Goal: Task Accomplishment & Management: Manage account settings

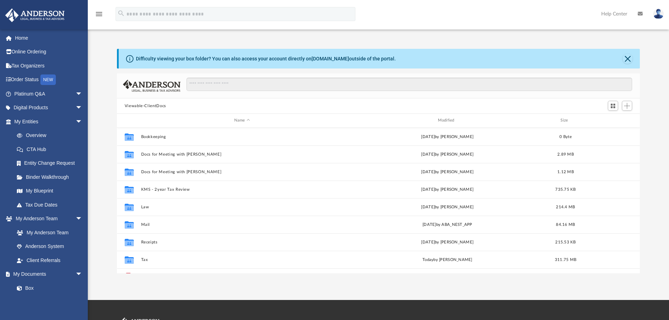
scroll to position [155, 518]
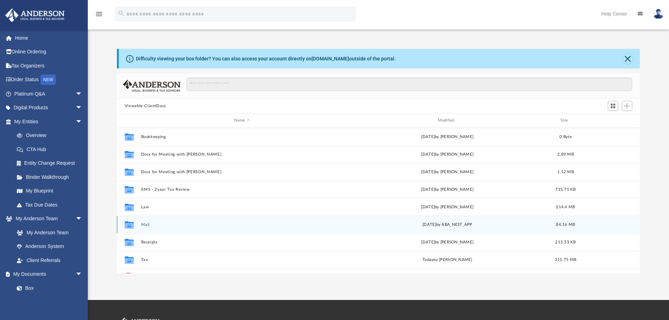
click at [146, 224] on button "Mail" at bounding box center [242, 224] width 202 height 5
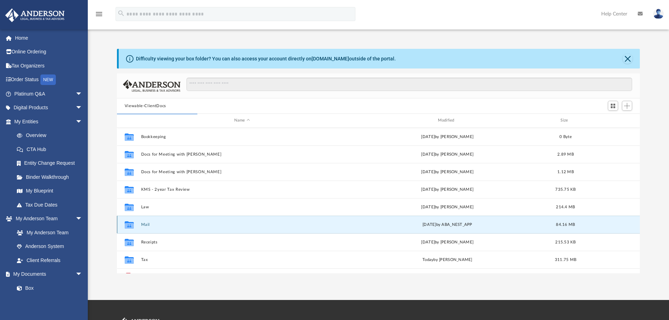
click at [145, 225] on button "Mail" at bounding box center [242, 224] width 202 height 5
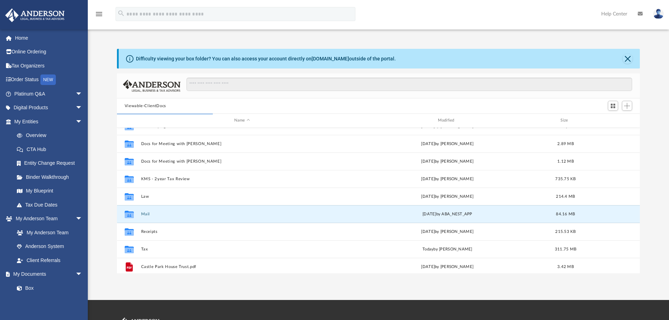
scroll to position [0, 0]
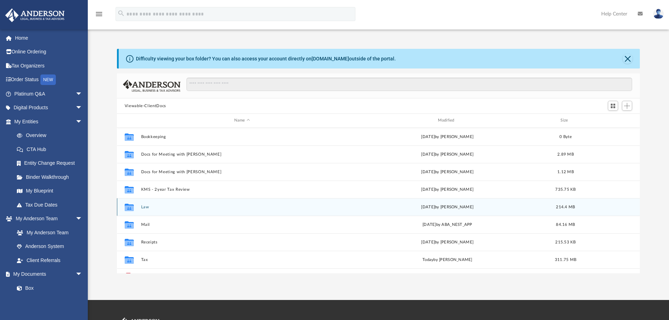
scroll to position [155, 518]
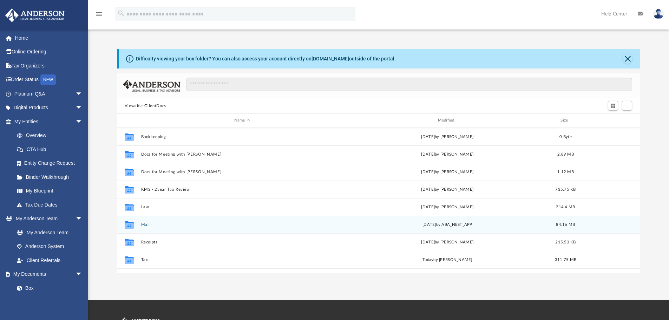
click at [145, 226] on button "Mail" at bounding box center [242, 224] width 202 height 5
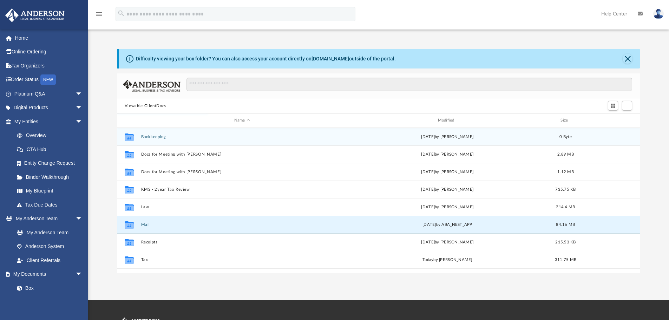
scroll to position [133, 518]
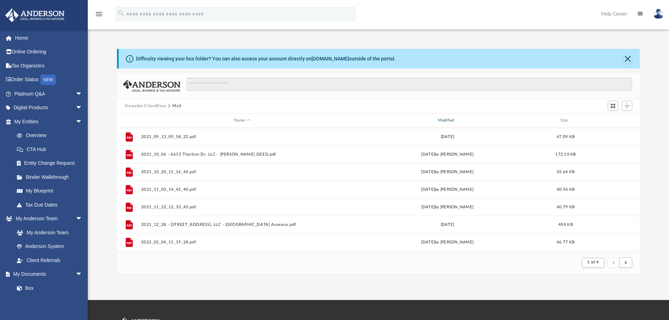
click at [439, 121] on div "Modified" at bounding box center [447, 120] width 202 height 6
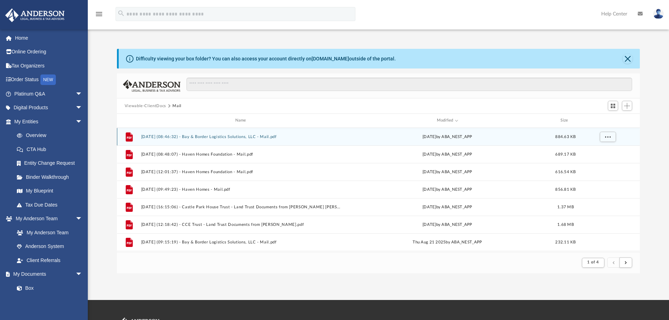
click at [237, 138] on button "[DATE] (08:46:32) - Bay & Border Logistics Solutions, LLC - Mail.pdf" at bounding box center [242, 137] width 202 height 5
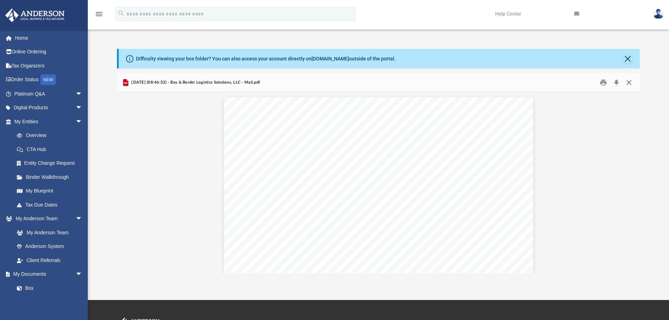
click at [627, 86] on button "Close" at bounding box center [629, 82] width 13 height 11
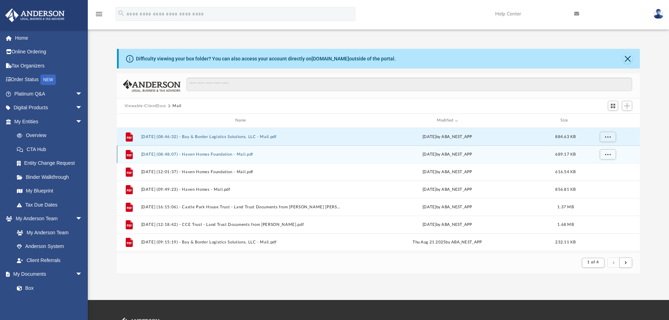
click at [209, 156] on button "[DATE] (08:48:07) - Haven Homes Foundation - Mail.pdf" at bounding box center [242, 154] width 202 height 5
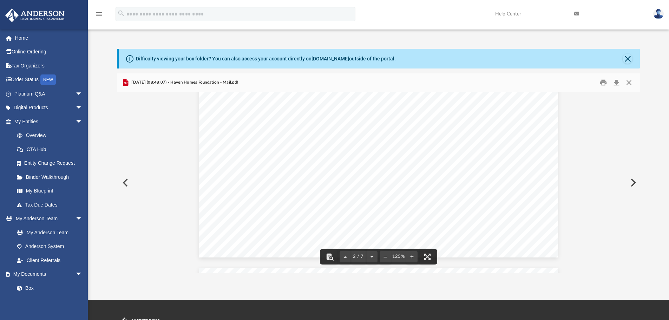
scroll to position [984, 0]
click at [631, 83] on button "Close" at bounding box center [629, 82] width 13 height 11
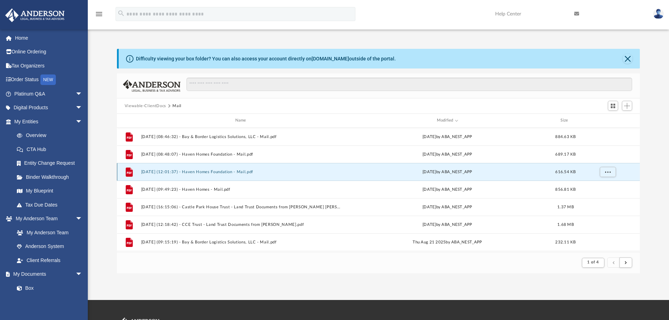
click at [246, 171] on button "[DATE] (12:01:37) - Haven Homes Foundation - Mail.pdf" at bounding box center [242, 172] width 202 height 5
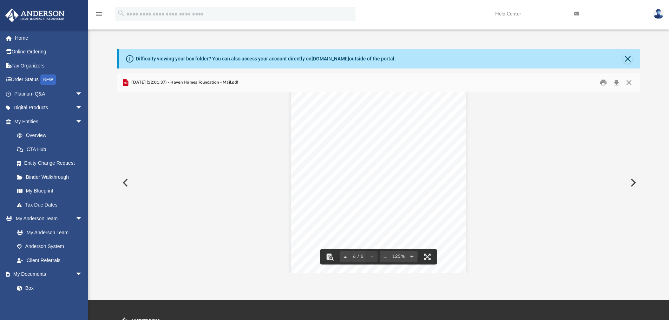
scroll to position [1687, 0]
click at [628, 82] on button "Close" at bounding box center [629, 82] width 13 height 11
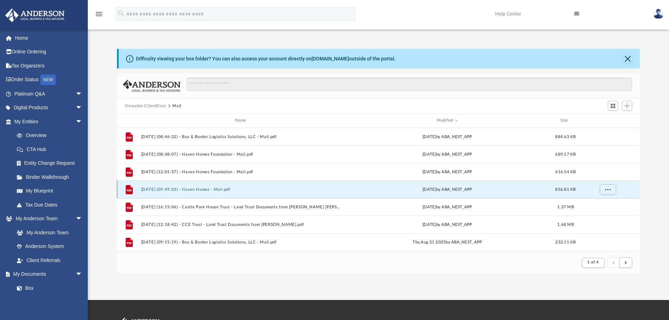
click at [211, 189] on button "[DATE] (09:49:23) - Haven Homes - Mail.pdf" at bounding box center [242, 189] width 202 height 5
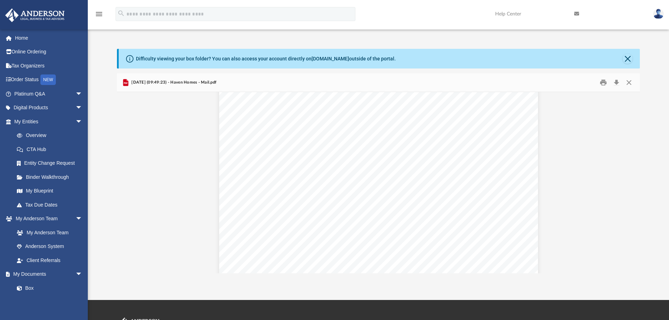
scroll to position [316, 0]
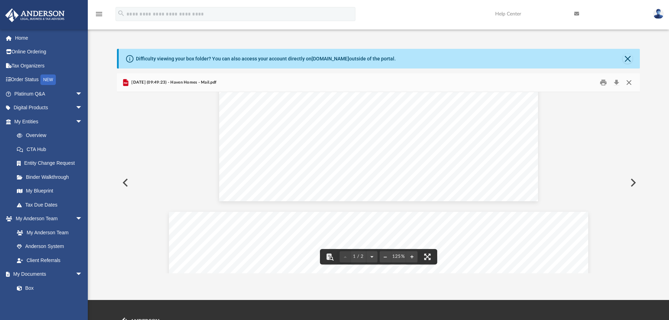
click at [628, 83] on button "Close" at bounding box center [629, 82] width 13 height 11
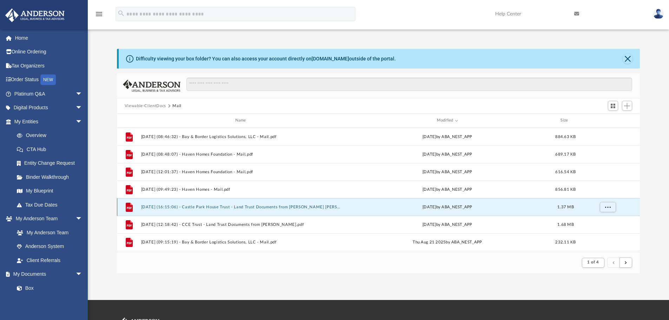
click at [315, 208] on button "[DATE] (16:15:06) - Castle Park House Trust - Land Trust Documents from [PERSON…" at bounding box center [242, 207] width 202 height 5
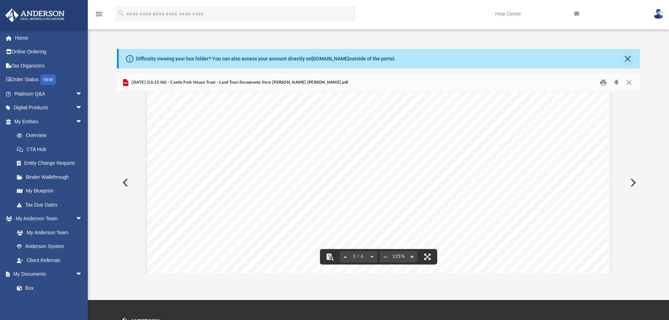
scroll to position [1019, 0]
click at [632, 83] on button "Close" at bounding box center [629, 82] width 13 height 11
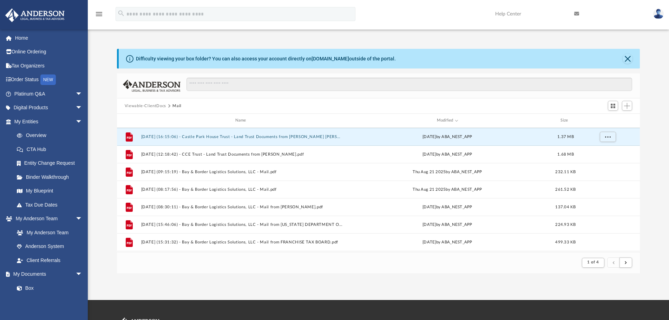
scroll to position [0, 0]
